Goal: Purchase product/service

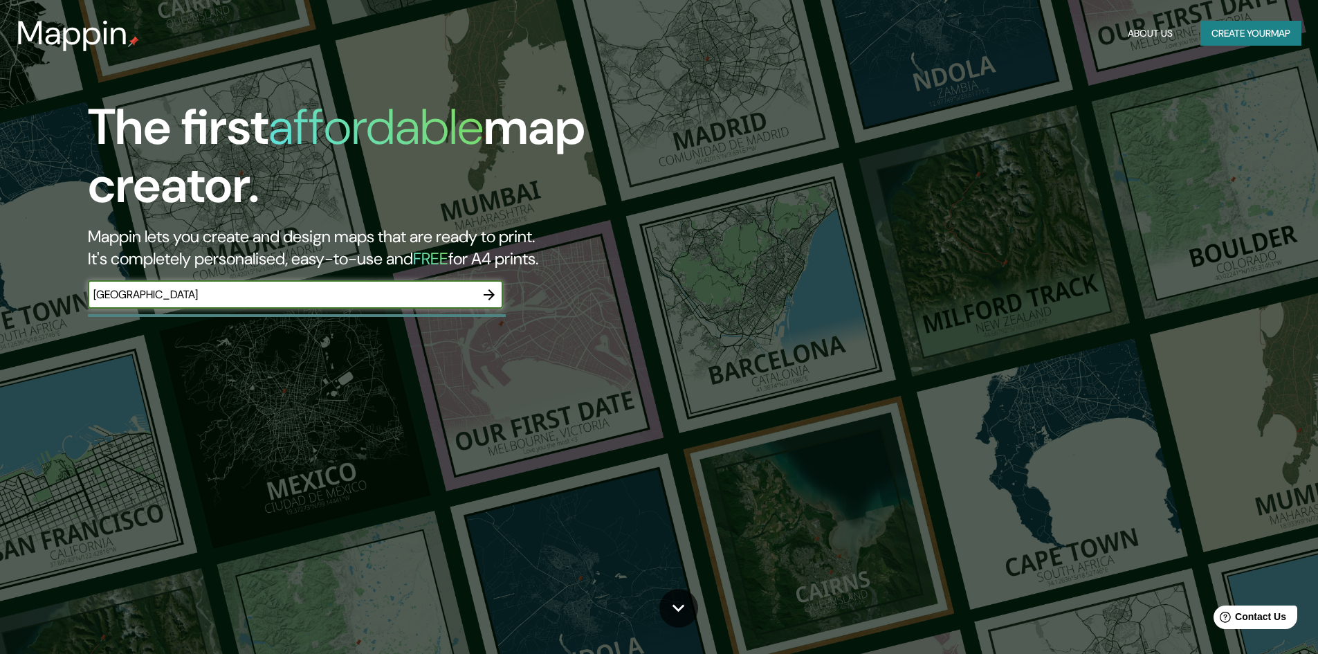
type input "[GEOGRAPHIC_DATA]"
click at [497, 293] on button "button" at bounding box center [489, 295] width 28 height 28
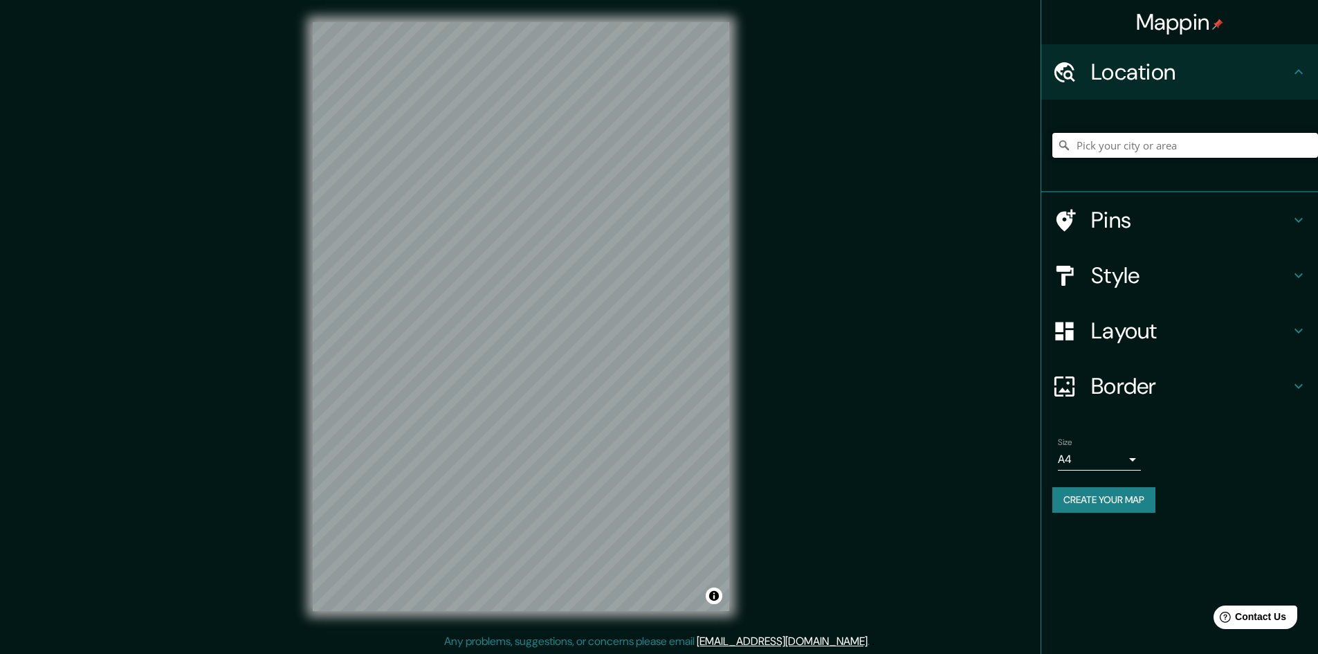
click at [1108, 143] on input "Pick your city or area" at bounding box center [1185, 145] width 266 height 25
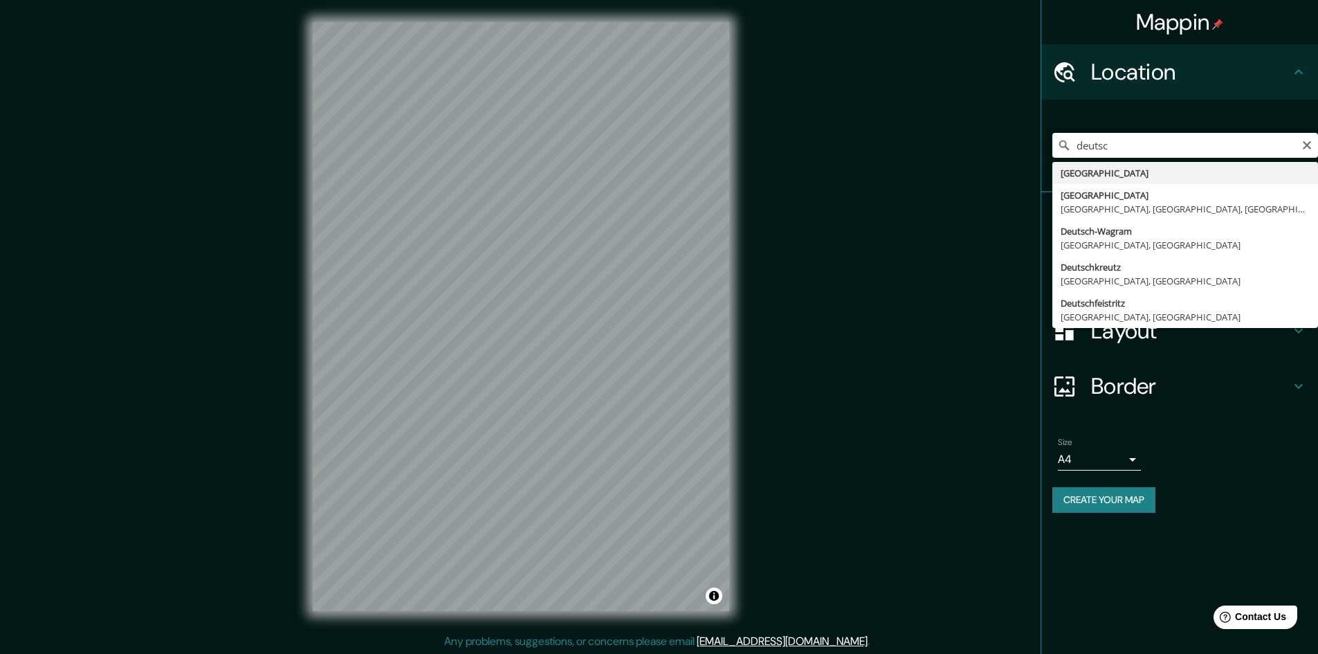
type input "[GEOGRAPHIC_DATA]"
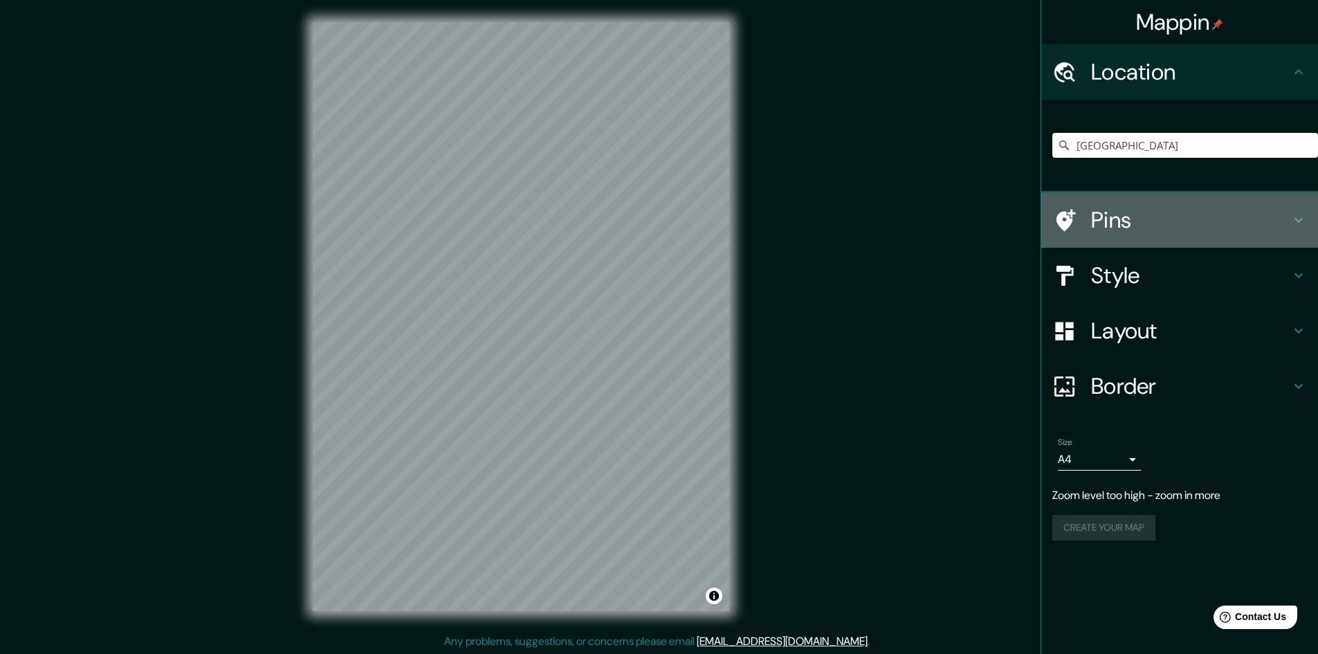
click at [1178, 220] on h4 "Pins" at bounding box center [1190, 220] width 199 height 28
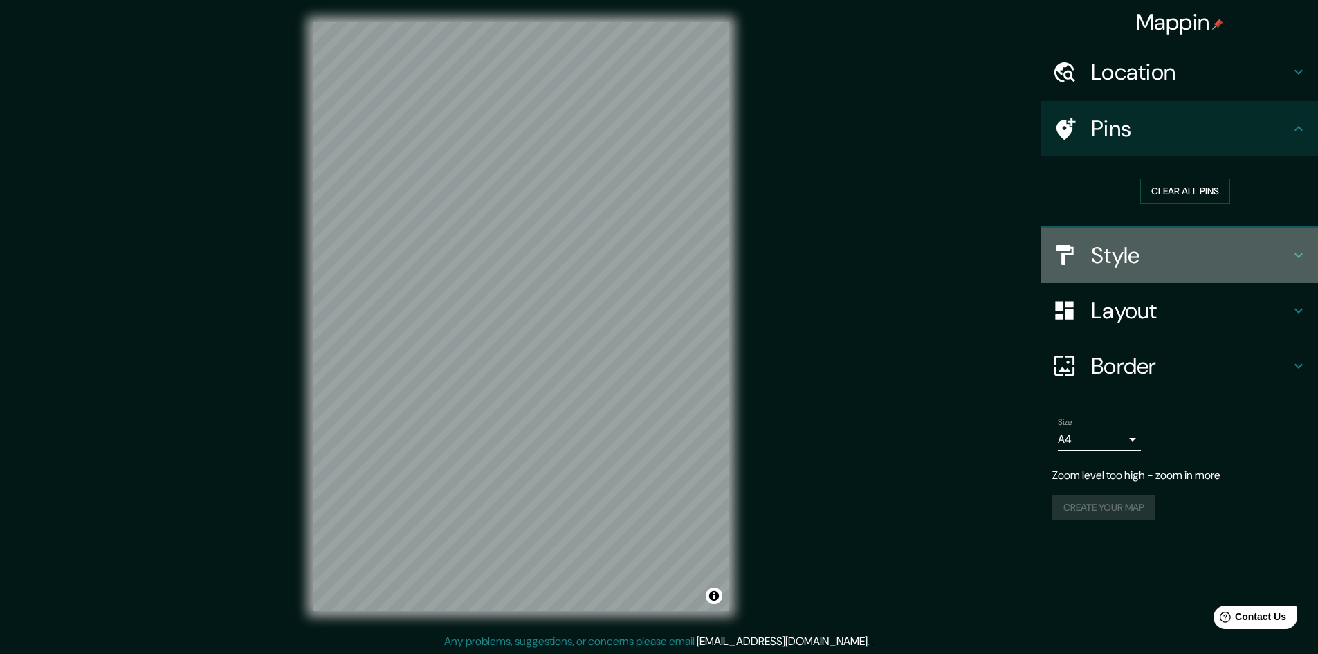
click at [1216, 255] on h4 "Style" at bounding box center [1190, 255] width 199 height 28
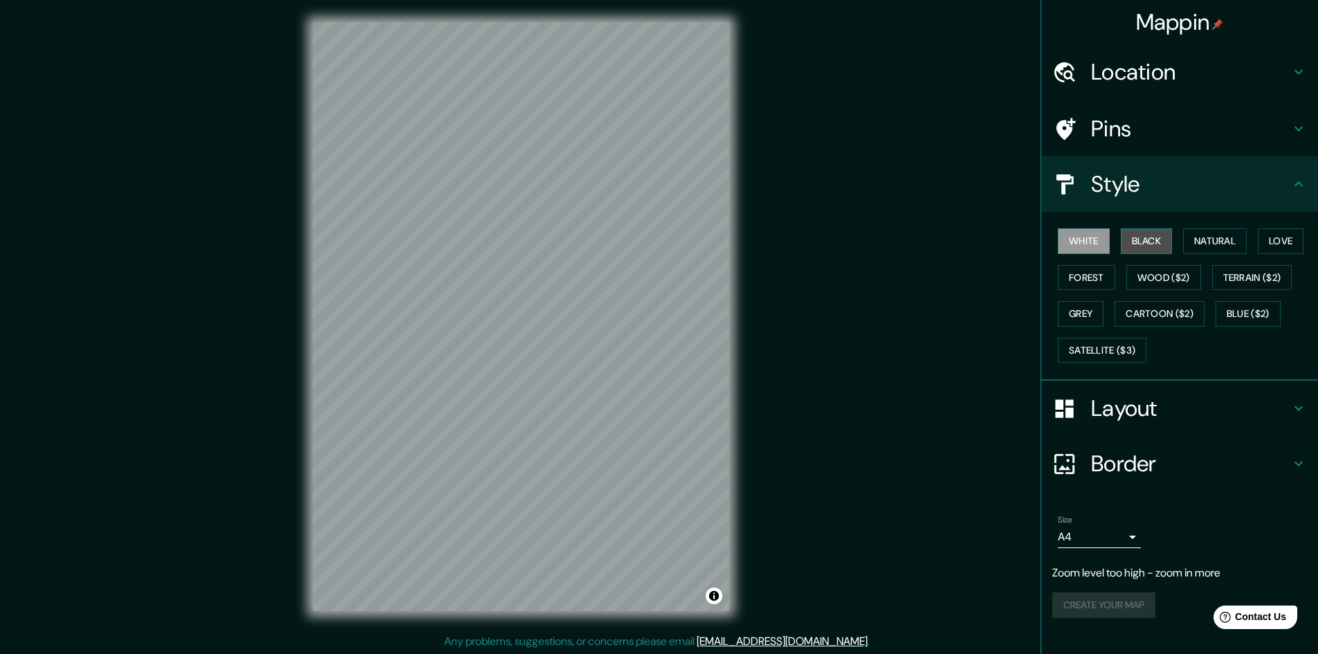
click at [1151, 240] on button "Black" at bounding box center [1147, 241] width 52 height 26
click at [1173, 240] on button "Black" at bounding box center [1147, 241] width 52 height 26
click at [1209, 238] on button "Natural" at bounding box center [1215, 241] width 64 height 26
click at [1300, 240] on button "Love" at bounding box center [1281, 241] width 46 height 26
click at [1098, 281] on button "Forest" at bounding box center [1086, 278] width 57 height 26
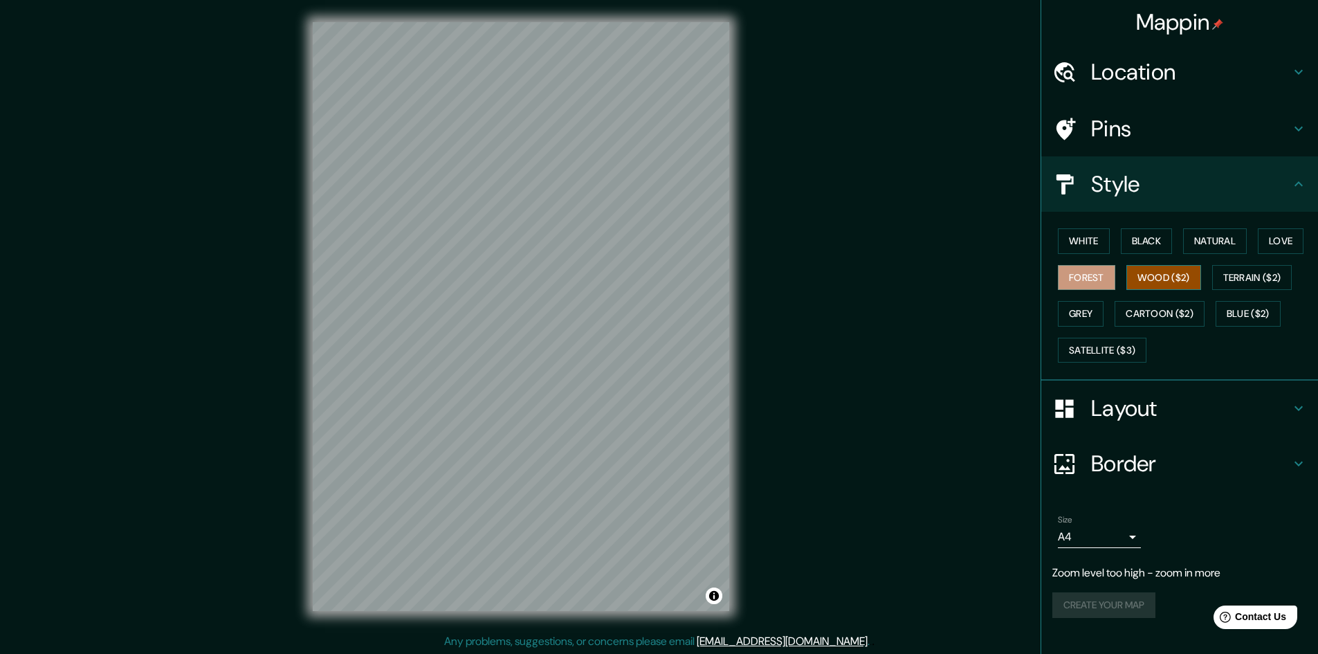
click at [1172, 277] on button "Wood ($2)" at bounding box center [1163, 278] width 75 height 26
click at [1244, 279] on button "Terrain ($2)" at bounding box center [1252, 278] width 80 height 26
click at [1082, 315] on button "Grey" at bounding box center [1081, 314] width 46 height 26
click at [1176, 316] on button "Cartoon ($2)" at bounding box center [1160, 314] width 90 height 26
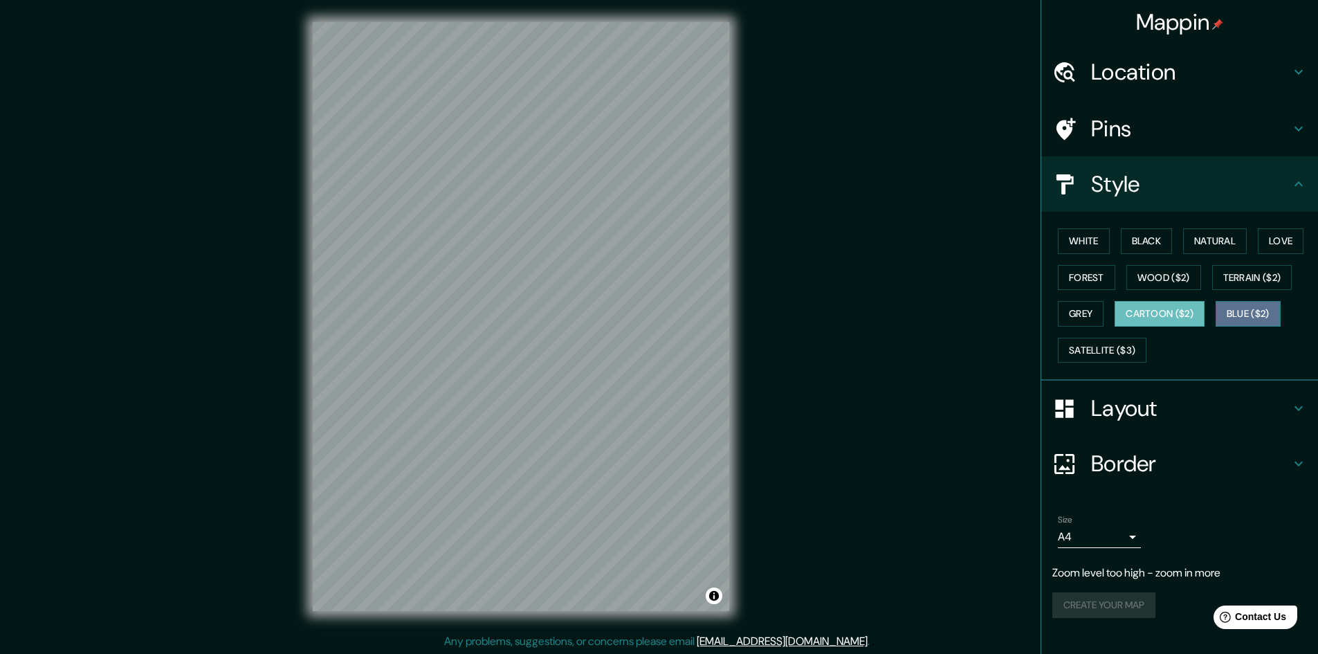
click at [1242, 316] on button "Blue ($2)" at bounding box center [1248, 314] width 65 height 26
click at [1112, 348] on button "Satellite ($3)" at bounding box center [1102, 351] width 89 height 26
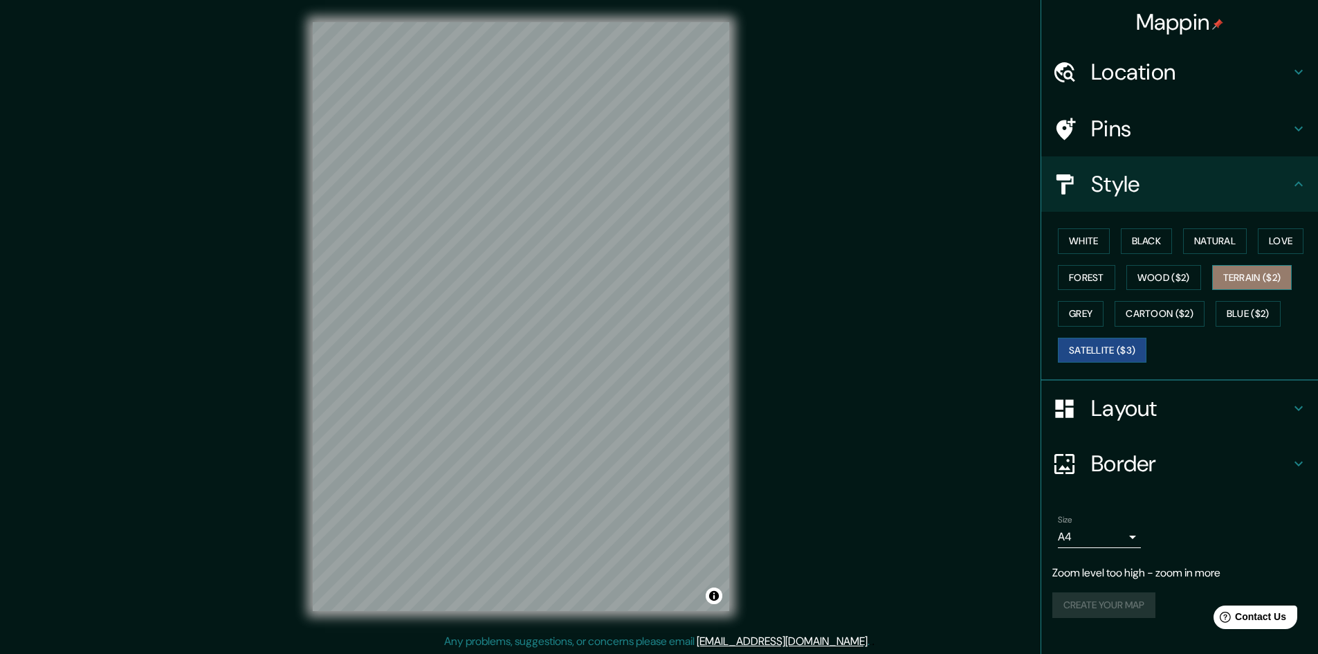
click at [1242, 286] on button "Terrain ($2)" at bounding box center [1252, 278] width 80 height 26
click at [1160, 401] on h4 "Layout" at bounding box center [1190, 408] width 199 height 28
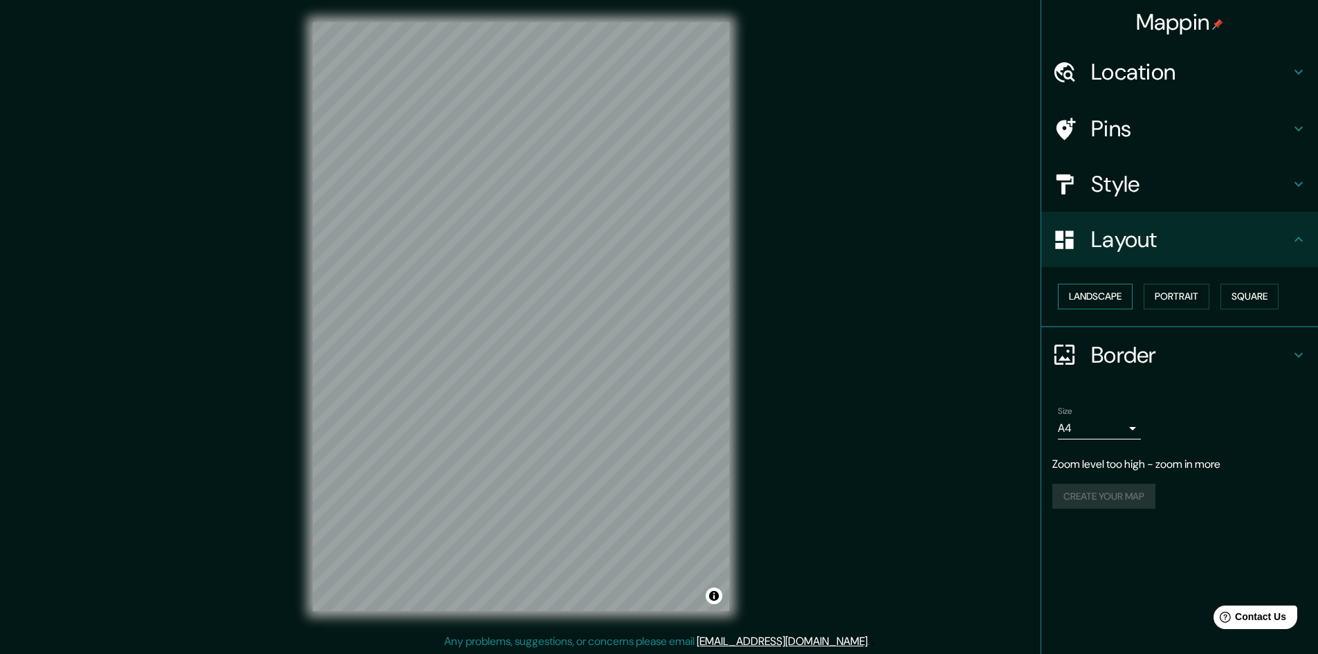
click at [1111, 299] on button "Landscape" at bounding box center [1095, 297] width 75 height 26
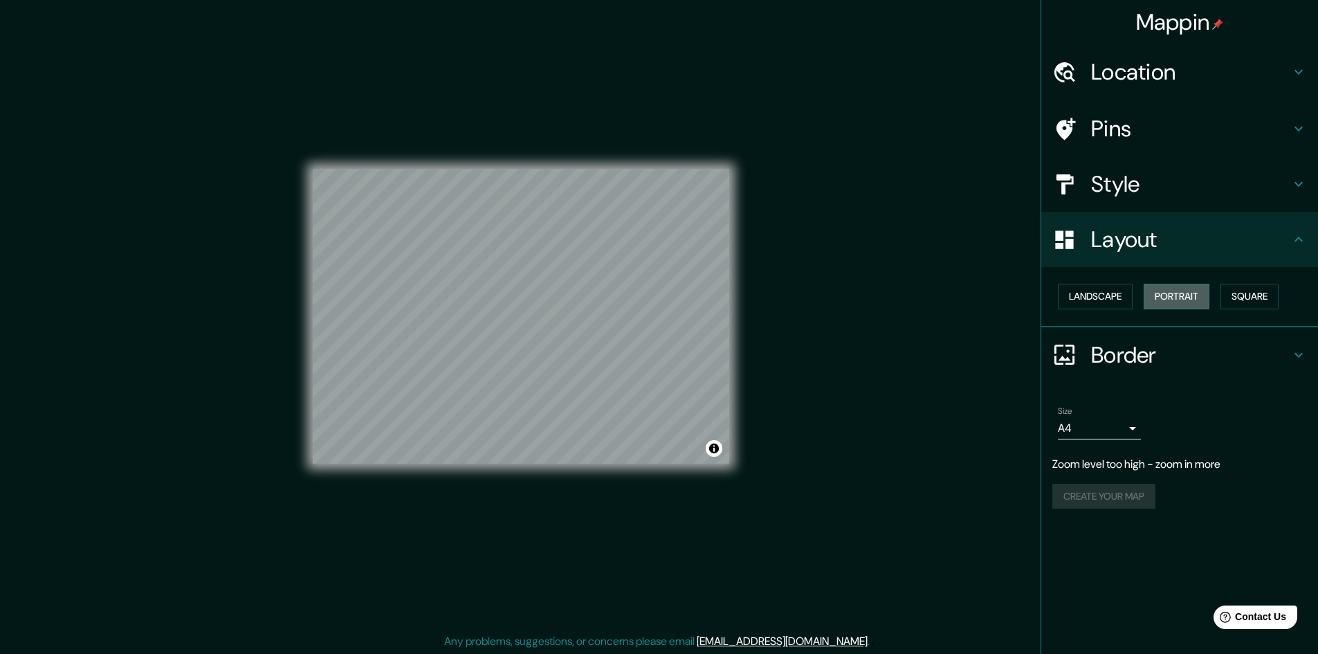
click at [1185, 299] on button "Portrait" at bounding box center [1177, 297] width 66 height 26
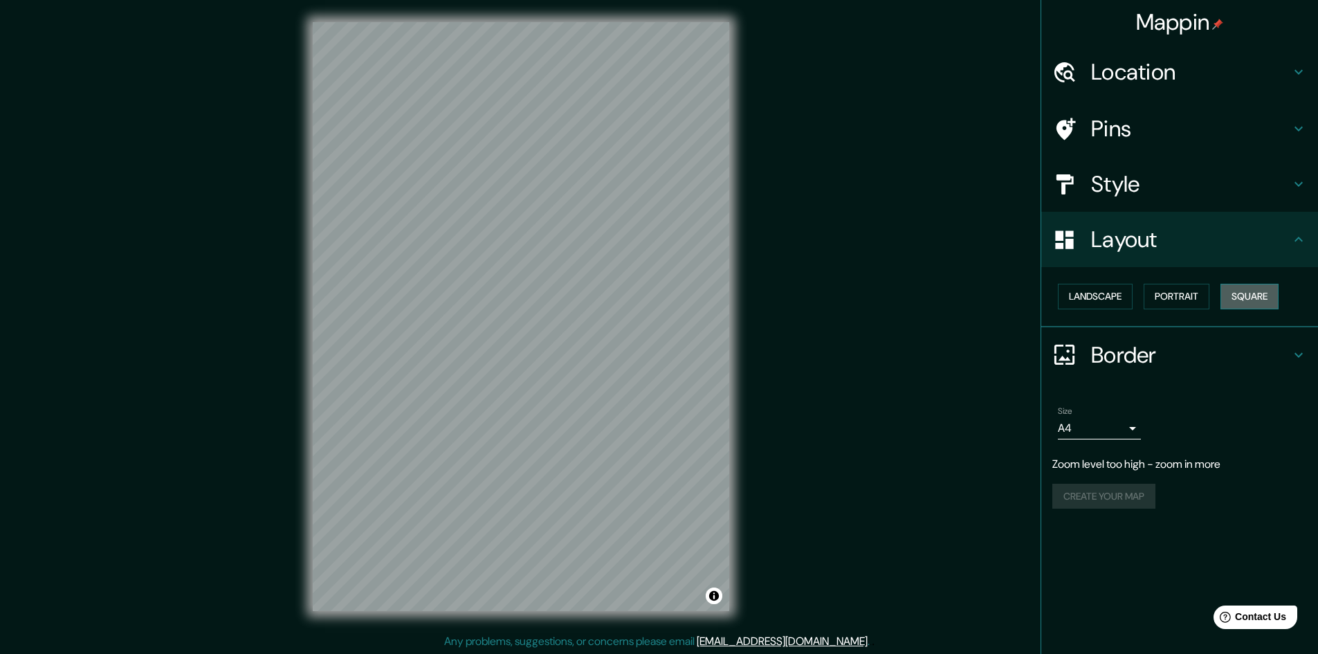
click at [1259, 298] on button "Square" at bounding box center [1249, 297] width 58 height 26
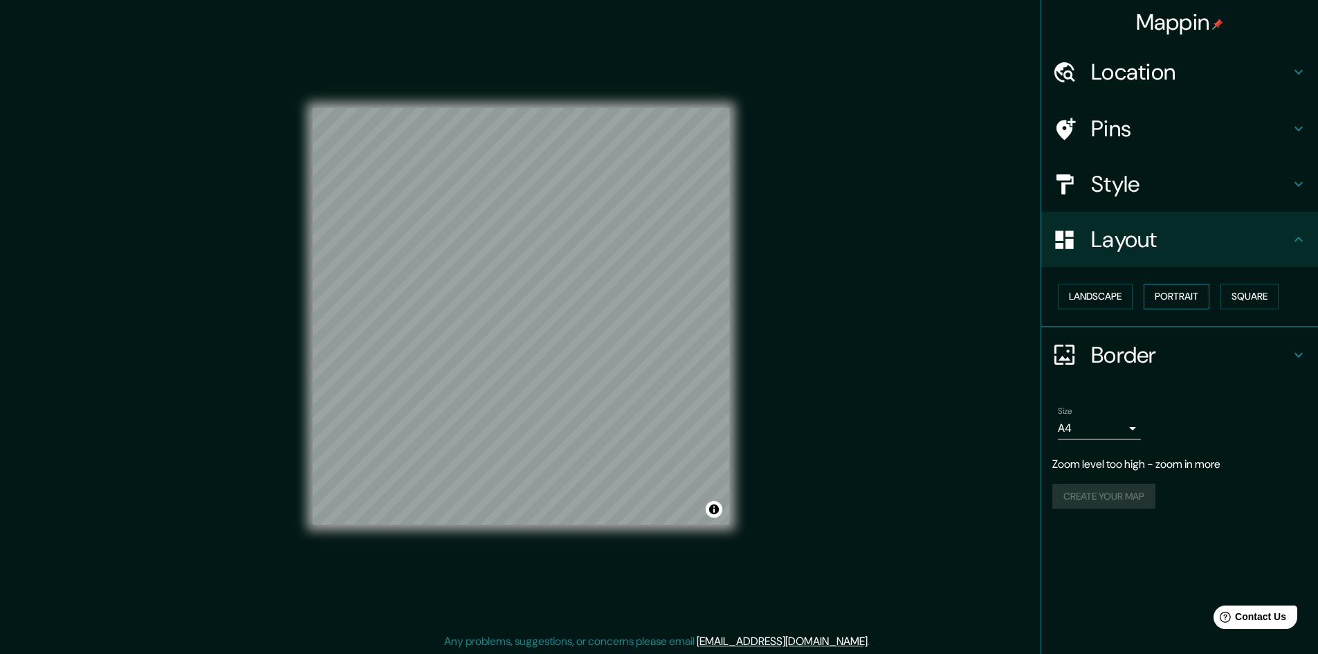
click at [1184, 297] on button "Portrait" at bounding box center [1177, 297] width 66 height 26
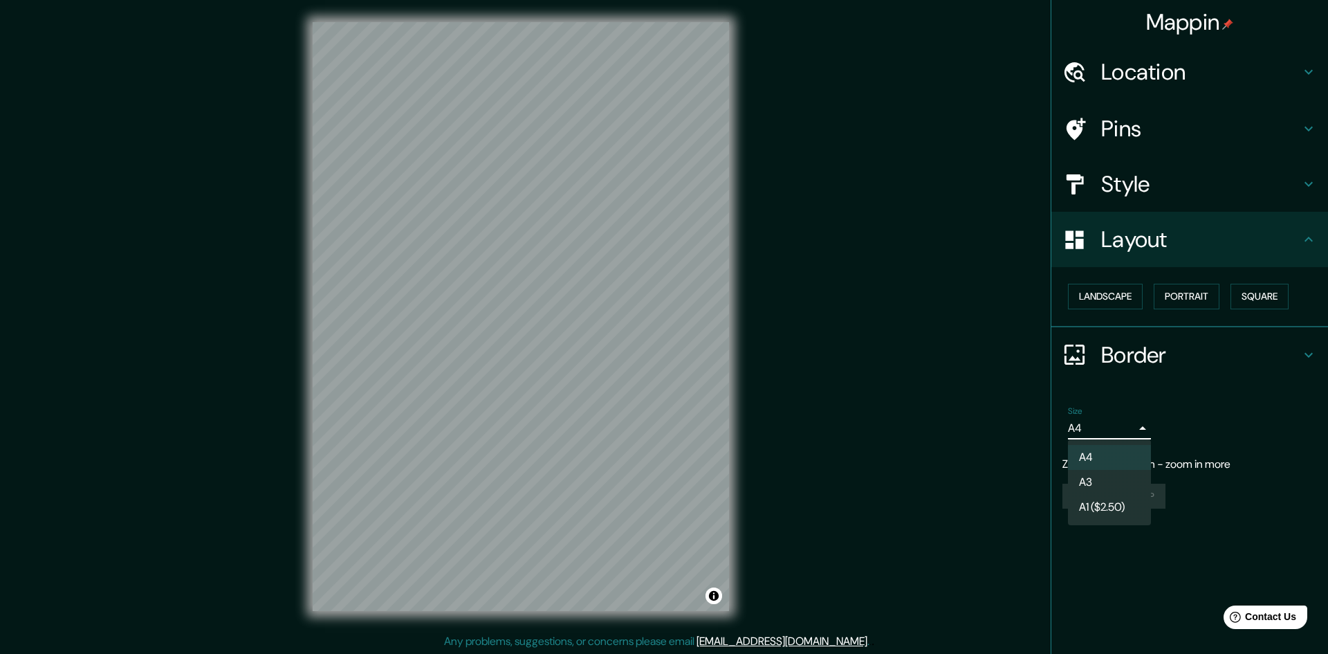
click at [1133, 427] on body "Mappin Location [GEOGRAPHIC_DATA] Pins Style Layout Landscape Portrait Square B…" at bounding box center [664, 327] width 1328 height 654
click at [1130, 506] on li "A1 ($2.50)" at bounding box center [1109, 507] width 83 height 25
type input "a3"
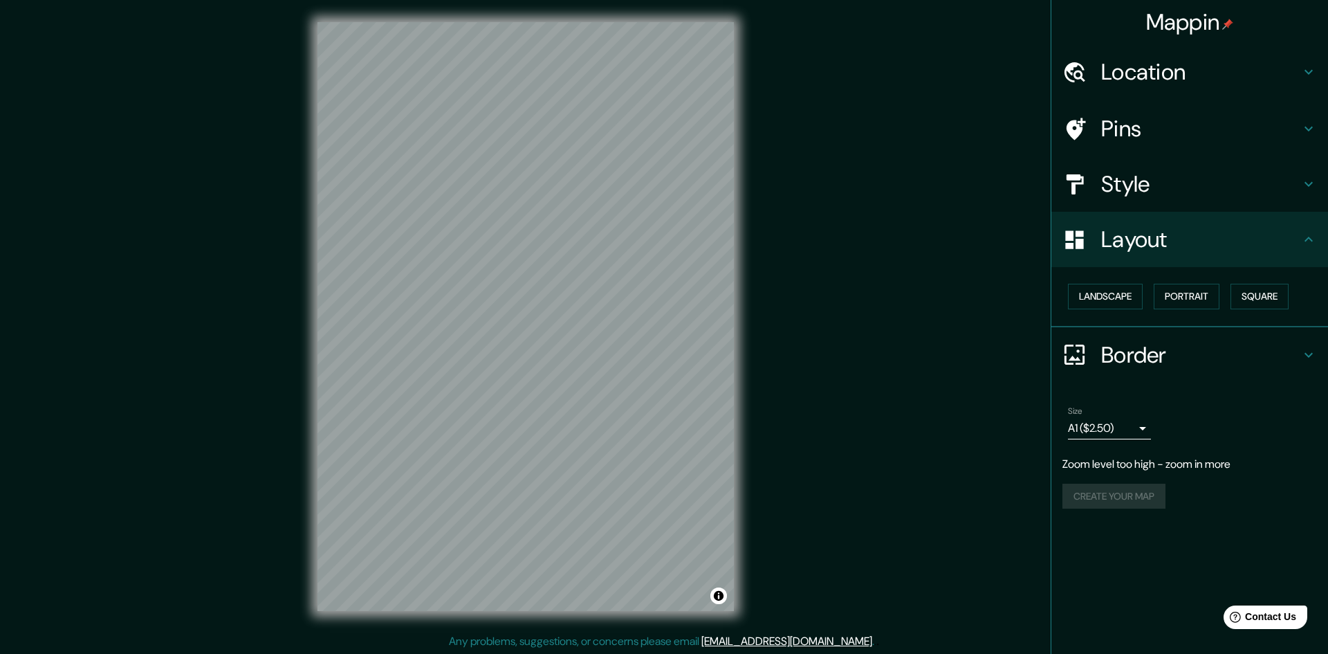
click at [1117, 425] on body "Mappin Location [GEOGRAPHIC_DATA] Pins Style Layout Landscape Portrait Square B…" at bounding box center [664, 327] width 1328 height 654
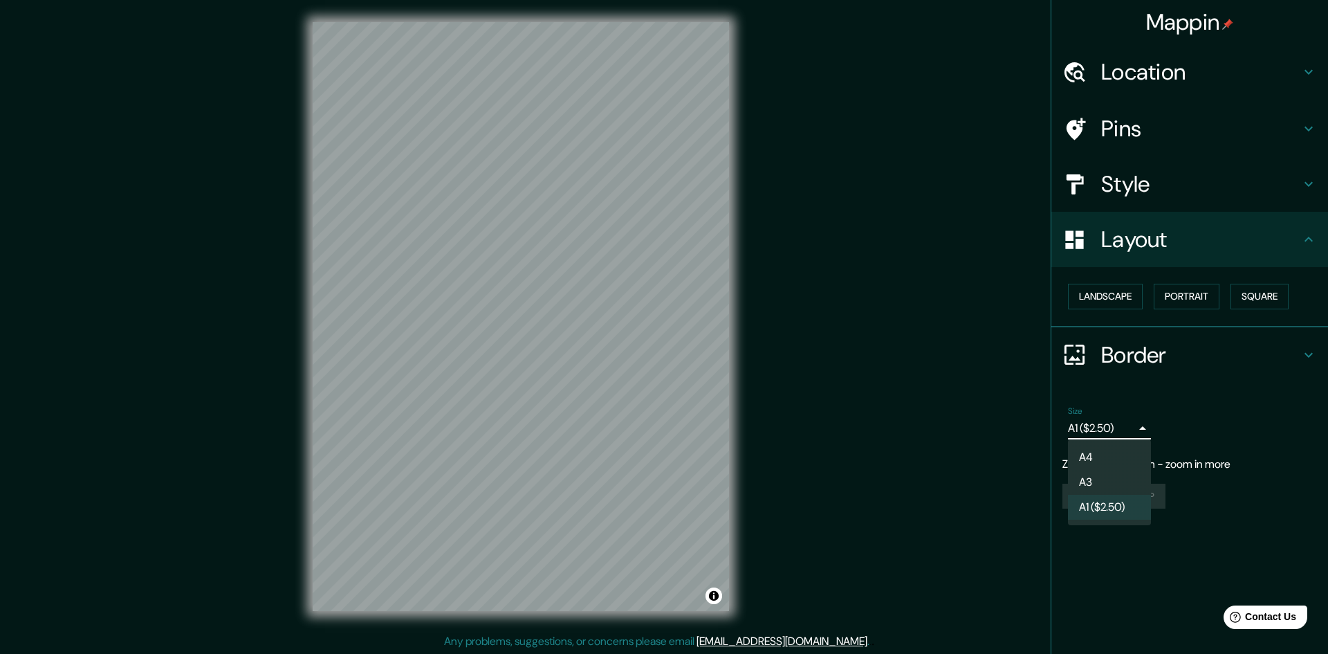
click at [861, 424] on div at bounding box center [664, 327] width 1328 height 654
